Goal: Task Accomplishment & Management: Use online tool/utility

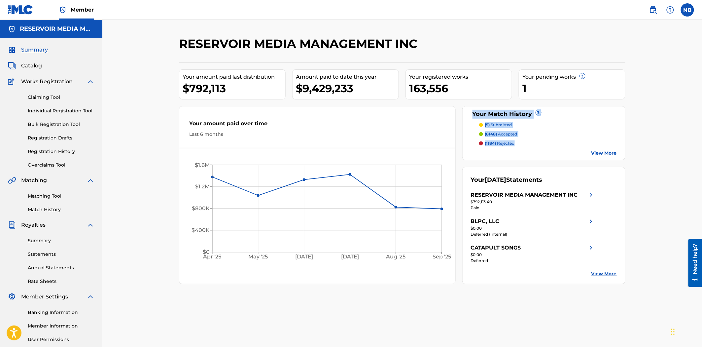
drag, startPoint x: 466, startPoint y: 111, endPoint x: 530, endPoint y: 141, distance: 70.6
click at [530, 141] on div "Your Match History ? (5) submitted (8148) accepted (1184) rejected View More" at bounding box center [543, 133] width 163 height 54
click at [629, 126] on div "RESERVOIR MEDIA MANAGEMENT INC Your amount paid last distribution $792,113 Amou…" at bounding box center [402, 206] width 462 height 341
click at [502, 115] on div "Your Match History ?" at bounding box center [544, 114] width 146 height 9
click at [51, 209] on link "Match History" at bounding box center [61, 209] width 67 height 7
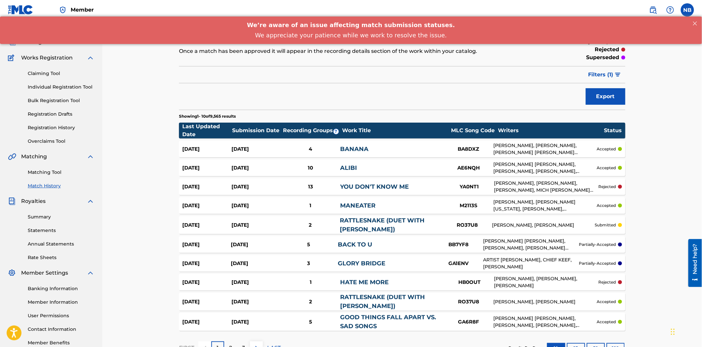
scroll to position [37, 0]
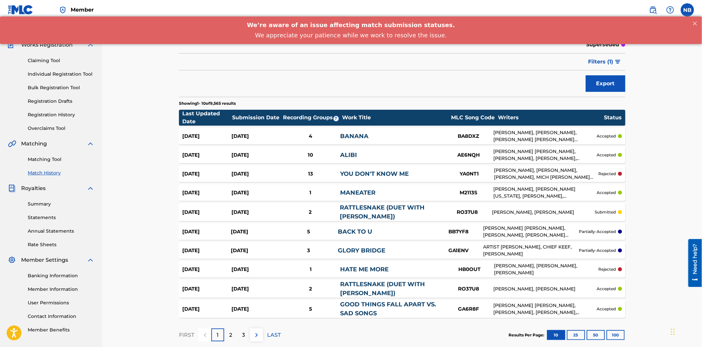
click at [440, 209] on div "RATTLESNAKE (DUET WITH [PERSON_NAME])" at bounding box center [391, 212] width 103 height 18
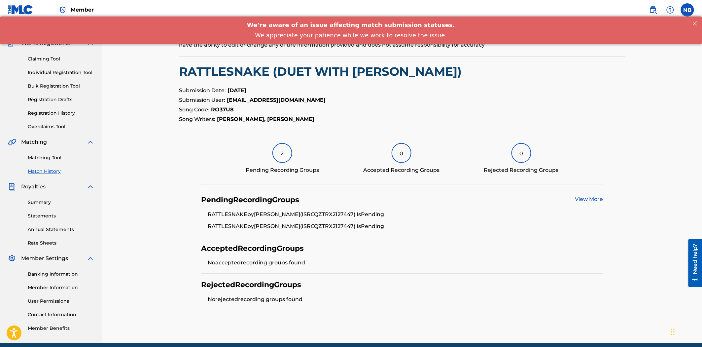
scroll to position [66, 0]
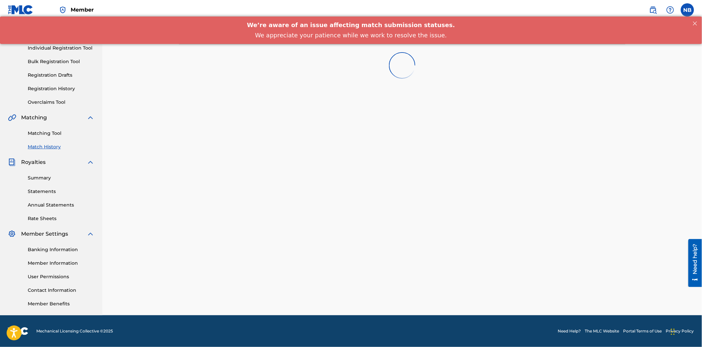
scroll to position [37, 0]
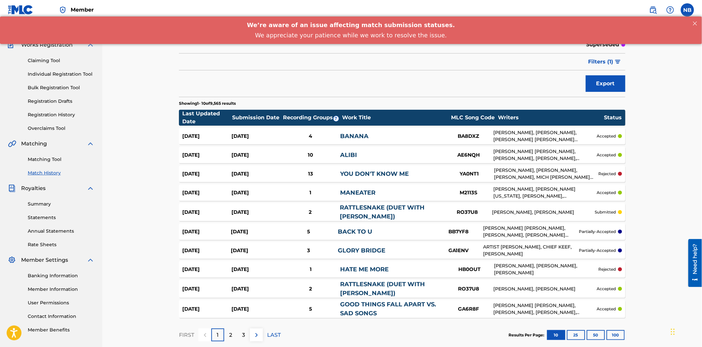
click at [395, 291] on div "RATTLESNAKE (DUET WITH [PERSON_NAME])" at bounding box center [392, 289] width 104 height 18
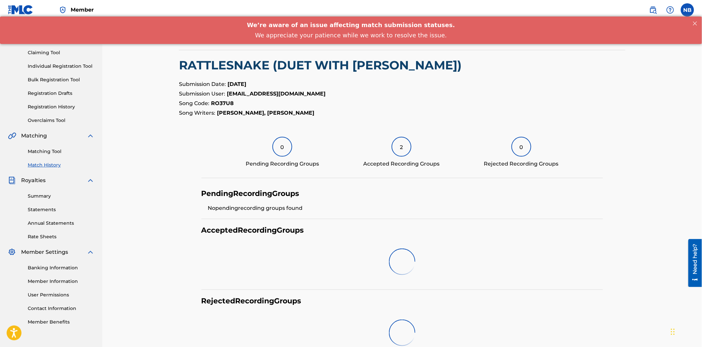
scroll to position [66, 0]
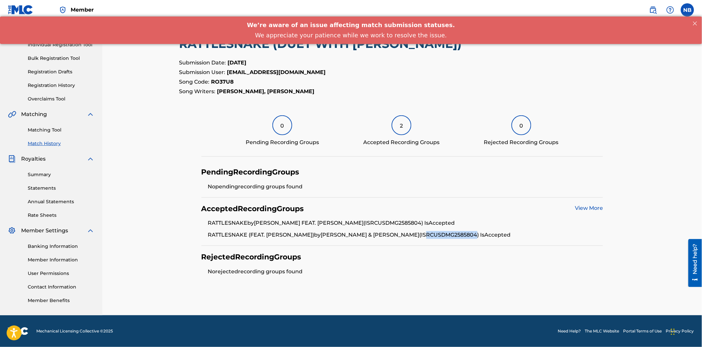
drag, startPoint x: 407, startPoint y: 234, endPoint x: 468, endPoint y: 227, distance: 61.6
click at [465, 232] on li "RATTLESNAKE (FEAT. [PERSON_NAME]) by [PERSON_NAME] & [PERSON_NAME] (ISRC USDMG2…" at bounding box center [405, 235] width 395 height 8
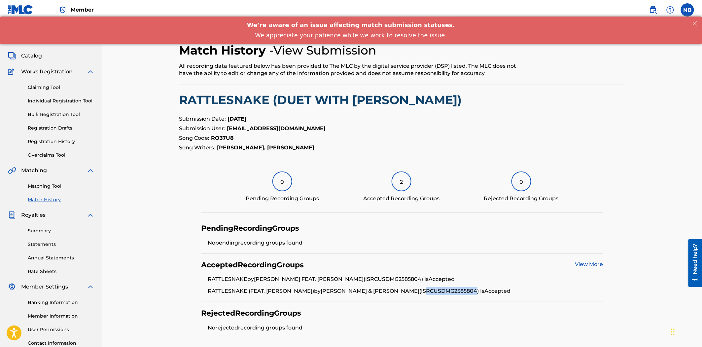
scroll to position [0, 0]
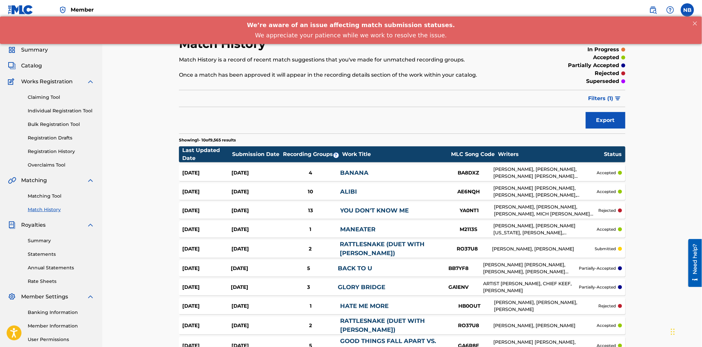
click at [607, 100] on span "Filters ( 1 )" at bounding box center [600, 98] width 25 height 8
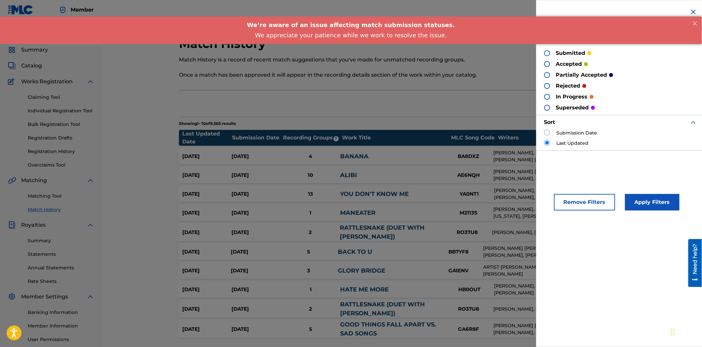
click at [693, 13] on img at bounding box center [694, 12] width 8 height 8
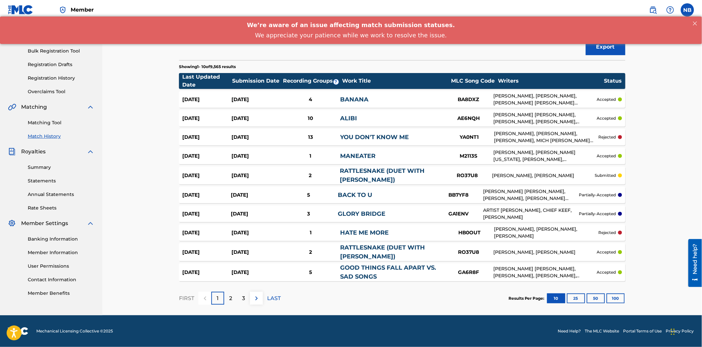
click at [618, 295] on button "100" at bounding box center [616, 298] width 18 height 10
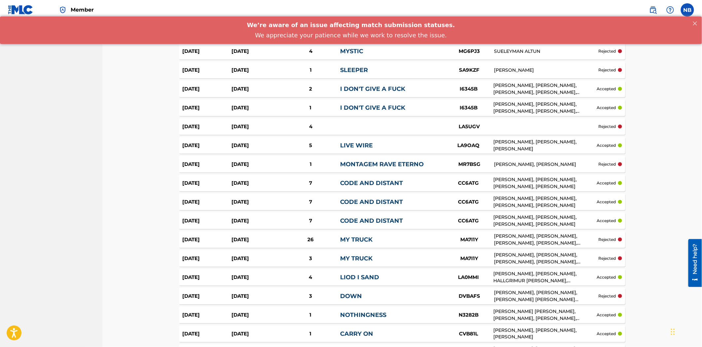
scroll to position [1247, 0]
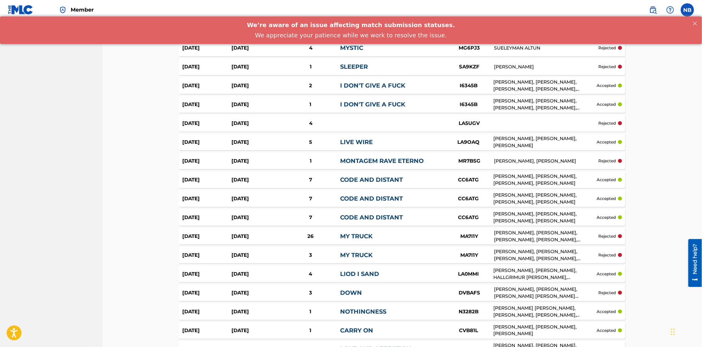
click at [371, 233] on link "MY TRUCK" at bounding box center [356, 235] width 32 height 7
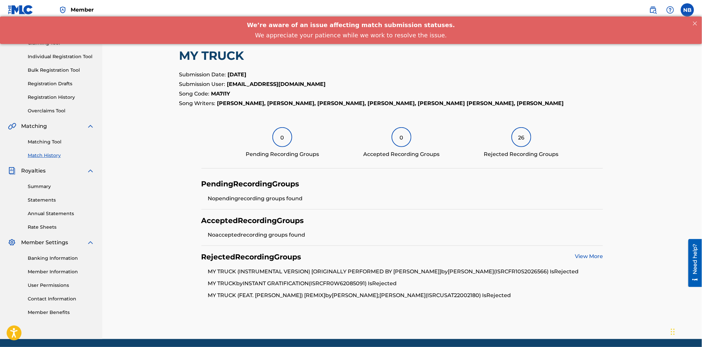
scroll to position [41, 0]
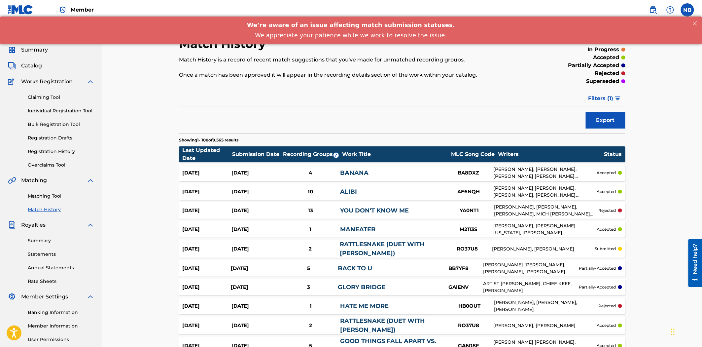
drag, startPoint x: 641, startPoint y: 233, endPoint x: 632, endPoint y: -32, distance: 265.3
click at [50, 198] on link "Matching Tool" at bounding box center [61, 196] width 67 height 7
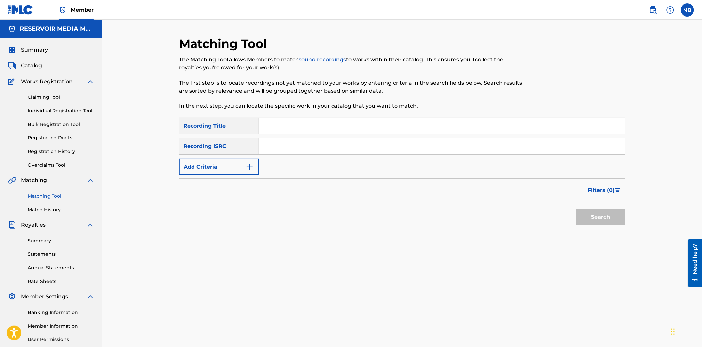
click at [334, 128] on input "Search Form" at bounding box center [442, 126] width 366 height 16
type input "ring of fire"
click at [576, 209] on button "Search" at bounding box center [601, 217] width 50 height 17
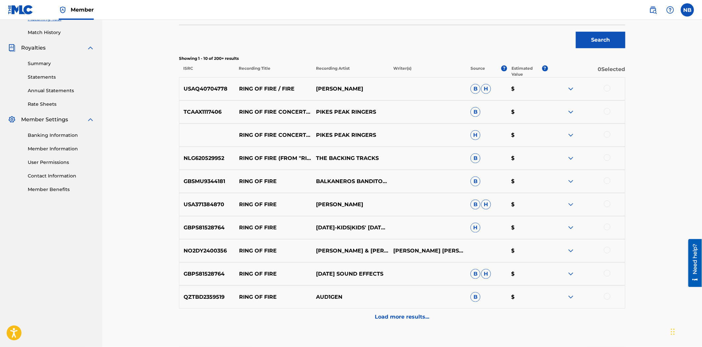
scroll to position [110, 0]
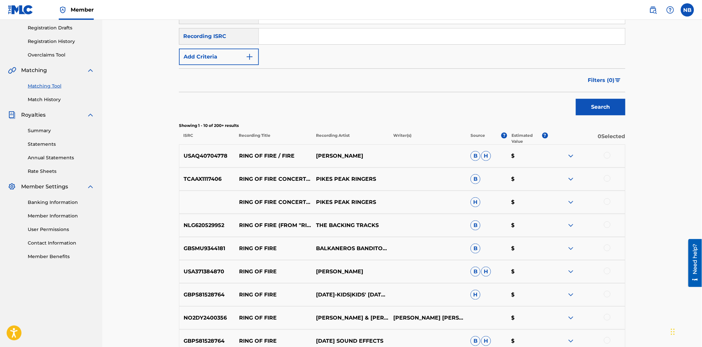
click at [343, 157] on p "[PERSON_NAME]" at bounding box center [350, 156] width 77 height 8
click at [569, 153] on img at bounding box center [571, 156] width 8 height 8
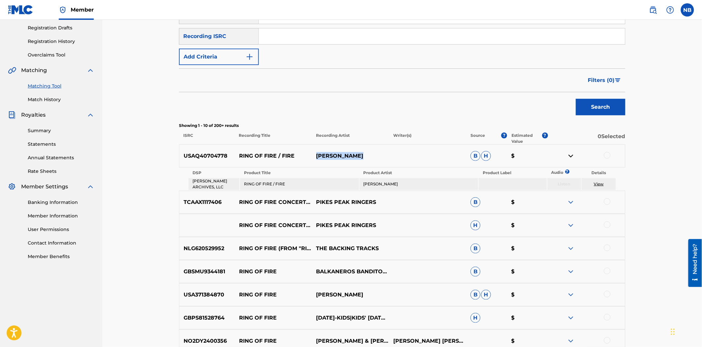
click at [574, 158] on img at bounding box center [571, 156] width 8 height 8
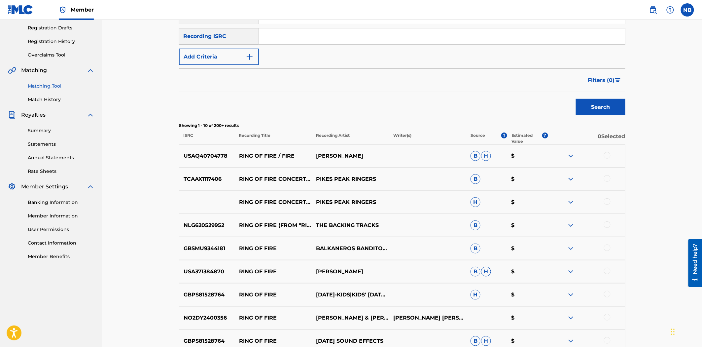
click at [606, 157] on div at bounding box center [607, 155] width 7 height 7
click at [455, 290] on button "Match 1 Group" at bounding box center [464, 293] width 73 height 17
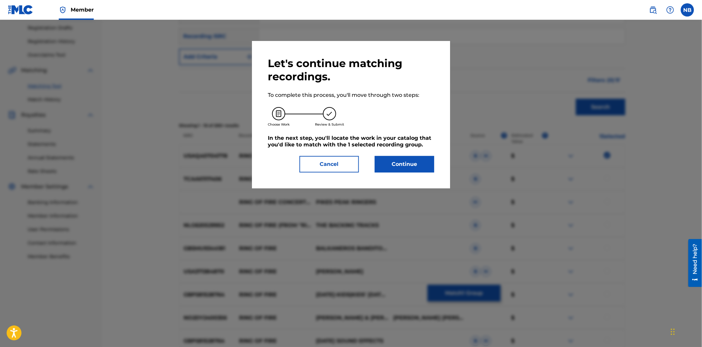
click at [411, 170] on button "Continue" at bounding box center [404, 164] width 59 height 17
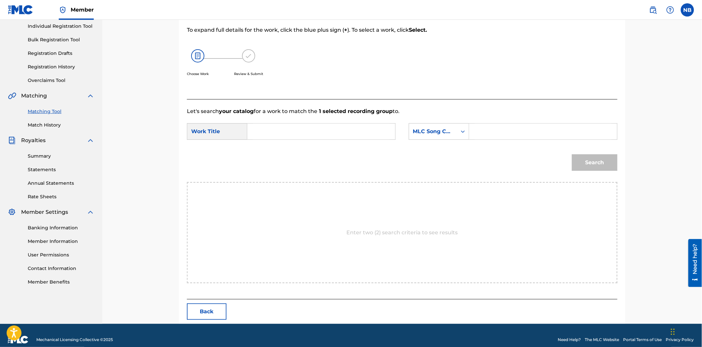
scroll to position [93, 0]
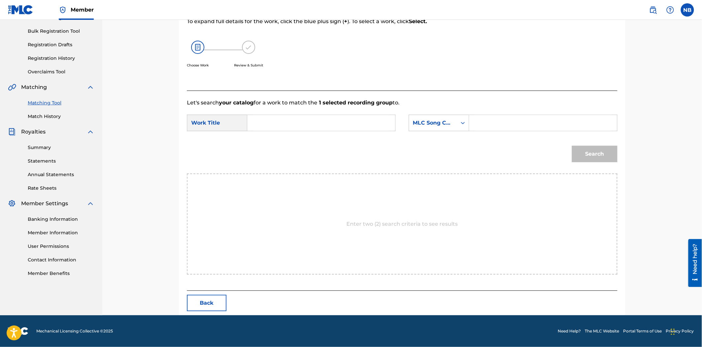
click at [337, 125] on input "Search Form" at bounding box center [321, 123] width 137 height 16
type input "ring of fire"
click at [442, 123] on div "MLC Song Code" at bounding box center [433, 123] width 40 height 8
click at [445, 137] on div "Writer Name" at bounding box center [439, 139] width 60 height 17
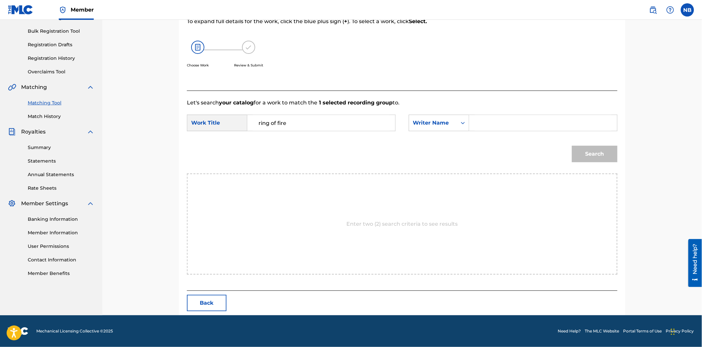
click at [539, 126] on input "Search Form" at bounding box center [543, 123] width 137 height 16
type input "cash"
click at [572, 146] on button "Search" at bounding box center [595, 154] width 46 height 17
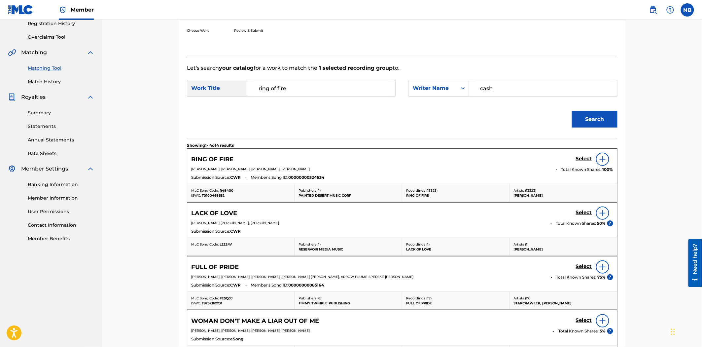
scroll to position [199, 0]
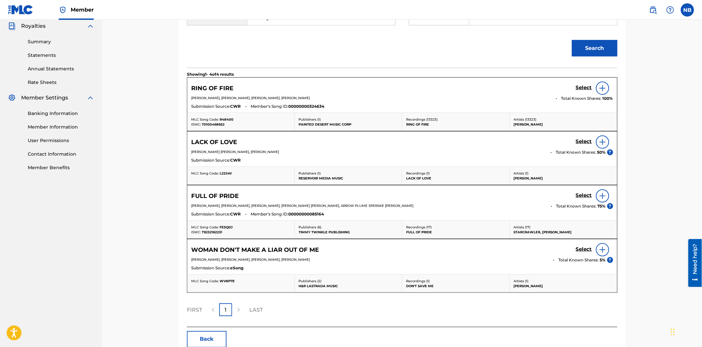
click at [606, 88] on img at bounding box center [603, 88] width 8 height 8
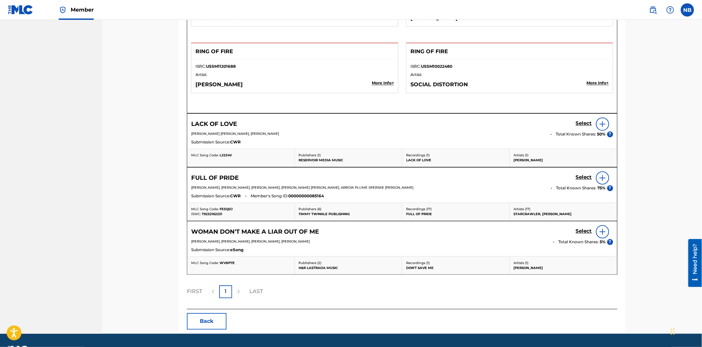
drag, startPoint x: 660, startPoint y: 209, endPoint x: 627, endPoint y: 288, distance: 85.8
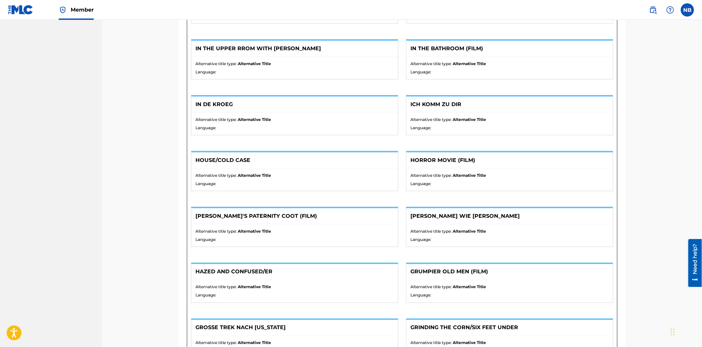
scroll to position [0, 0]
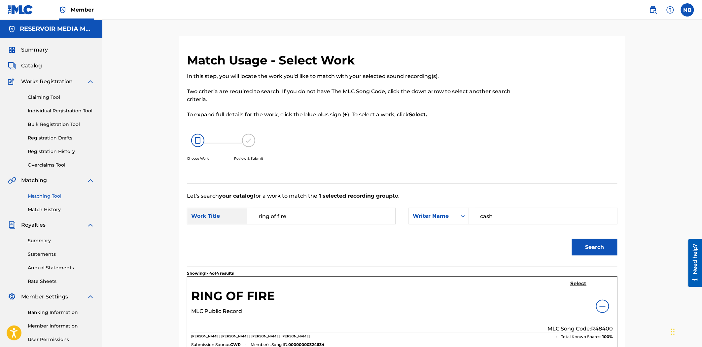
drag, startPoint x: 632, startPoint y: 255, endPoint x: 603, endPoint y: 16, distance: 240.8
click at [246, 137] on img at bounding box center [248, 140] width 13 height 13
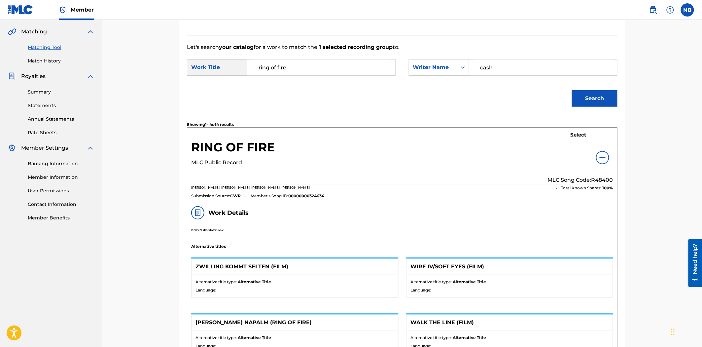
scroll to position [220, 0]
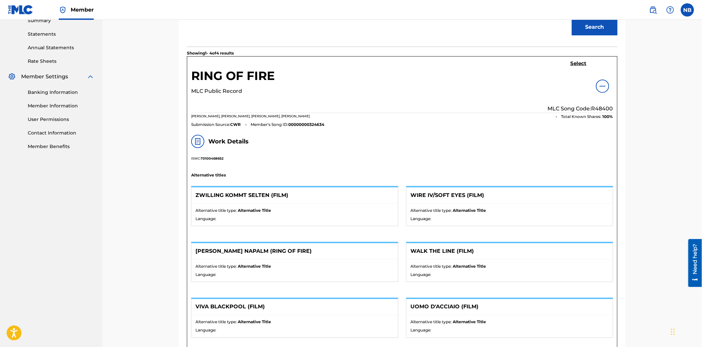
click at [582, 64] on h5 "Select" at bounding box center [579, 63] width 16 height 6
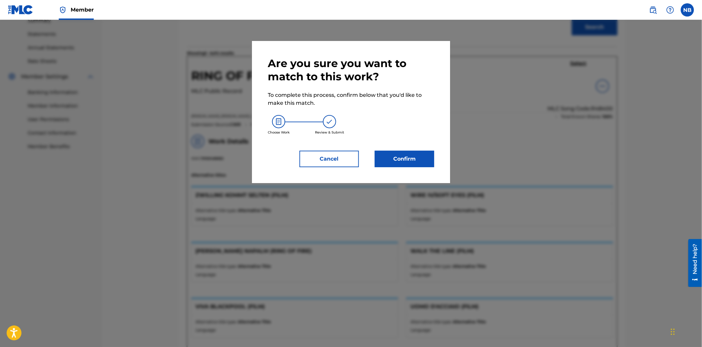
click at [405, 156] on button "Confirm" at bounding box center [404, 159] width 59 height 17
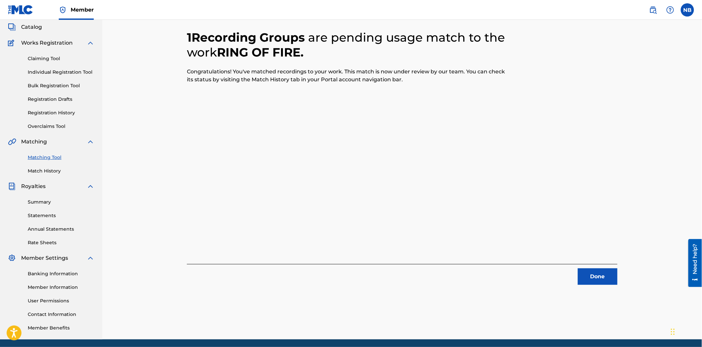
scroll to position [0, 0]
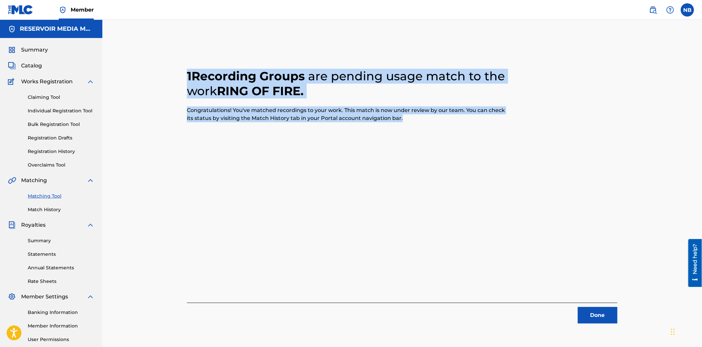
drag, startPoint x: 189, startPoint y: 71, endPoint x: 452, endPoint y: 119, distance: 267.9
click at [441, 119] on div "1 Recording Groups are pending usage match to the work RING OF FIRE . Congratul…" at bounding box center [348, 95] width 323 height 53
click at [44, 193] on link "Matching Tool" at bounding box center [61, 196] width 67 height 7
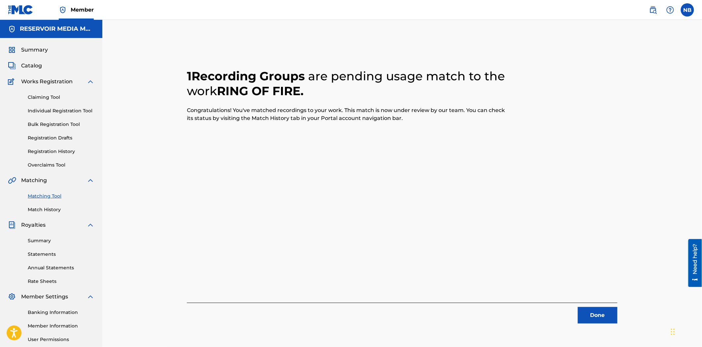
click at [60, 189] on div "Matching Tool Match History" at bounding box center [51, 198] width 87 height 29
click at [608, 317] on button "Done" at bounding box center [598, 315] width 40 height 17
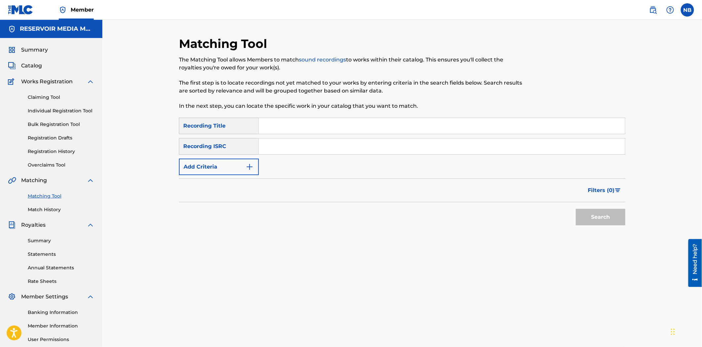
click at [251, 282] on div "Matching Tool The Matching Tool allows Members to match sound recordings to wor…" at bounding box center [402, 206] width 446 height 341
